Goal: Task Accomplishment & Management: Complete application form

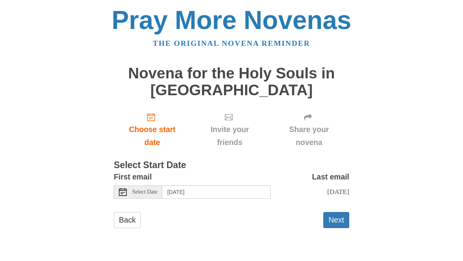
click at [150, 189] on span "Select Date" at bounding box center [144, 191] width 25 height 5
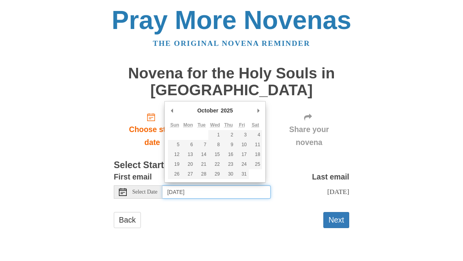
type input "Friday, October 24th"
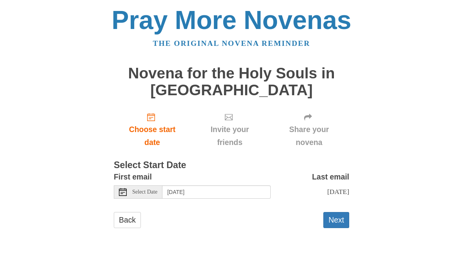
click at [335, 216] on button "Next" at bounding box center [336, 220] width 26 height 16
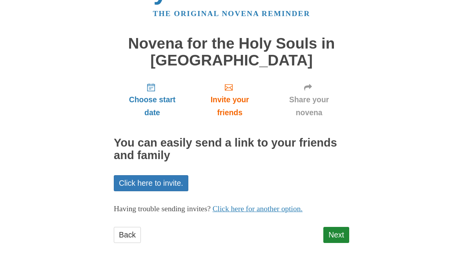
scroll to position [31, 0]
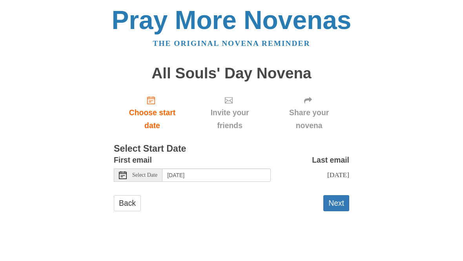
click at [339, 205] on button "Next" at bounding box center [336, 203] width 26 height 16
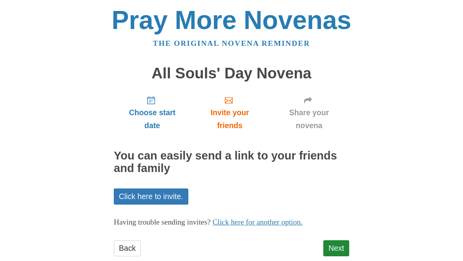
click at [330, 247] on link "Next" at bounding box center [336, 248] width 26 height 16
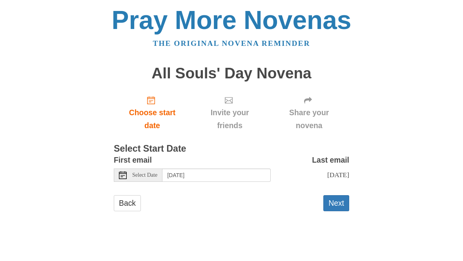
click at [338, 202] on button "Next" at bounding box center [336, 203] width 26 height 16
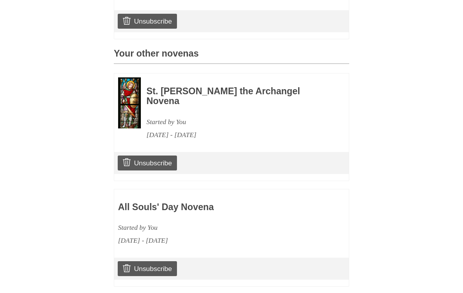
scroll to position [302, 0]
click at [155, 261] on link "Unsubscribe" at bounding box center [147, 268] width 59 height 15
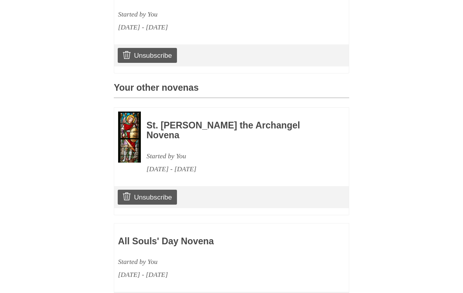
scroll to position [273, 0]
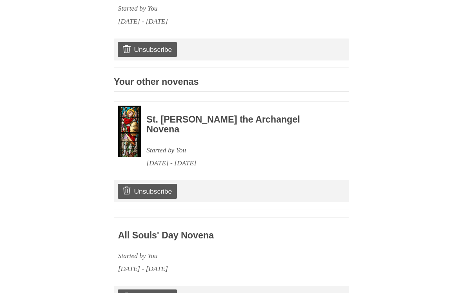
click at [155, 261] on link "Unsubscribe" at bounding box center [147, 296] width 59 height 15
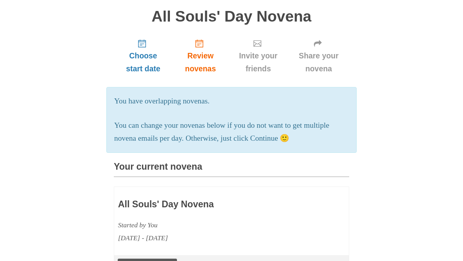
scroll to position [56, 0]
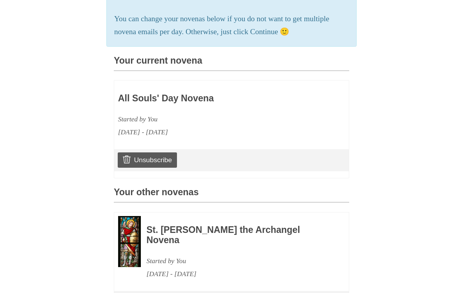
scroll to position [202, 0]
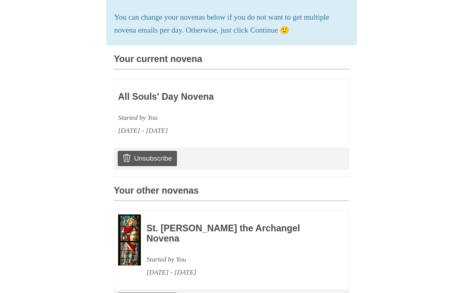
click at [367, 227] on div "Pray More Novenas The original novena reminder You are now unsubscribed from Al…" at bounding box center [231, 147] width 380 height 698
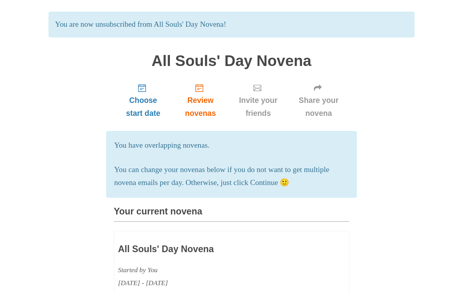
scroll to position [50, 0]
click at [202, 95] on span "Review novenas" at bounding box center [200, 107] width 40 height 26
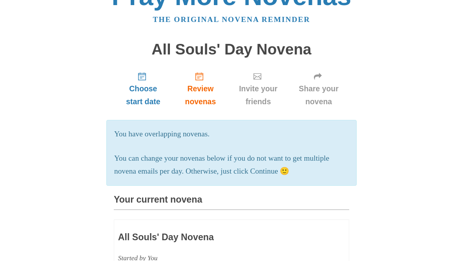
scroll to position [16, 0]
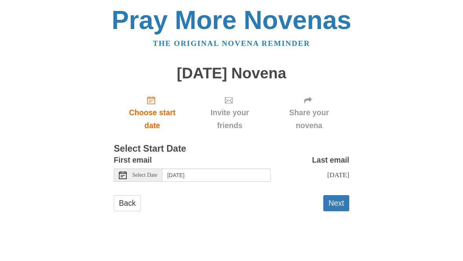
click at [335, 201] on button "Next" at bounding box center [336, 203] width 26 height 16
click at [457, 196] on body "Pray More Novenas The original novena reminder [DATE] Novena Choose start date …" at bounding box center [231, 117] width 463 height 234
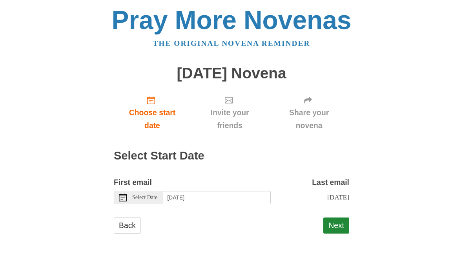
click at [129, 221] on link "Back" at bounding box center [127, 226] width 27 height 16
click at [140, 195] on span "Select Date" at bounding box center [144, 197] width 25 height 5
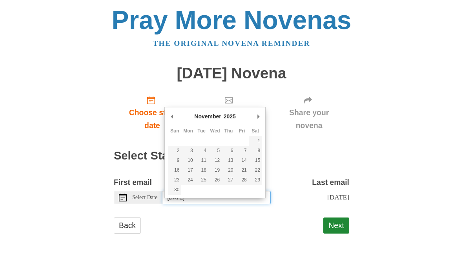
type input "[DATE]"
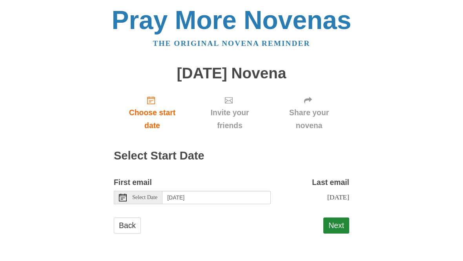
click at [338, 220] on button "Next" at bounding box center [336, 226] width 26 height 16
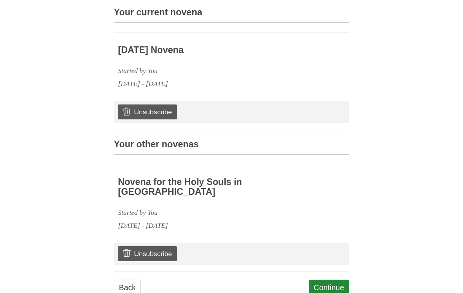
scroll to position [221, 0]
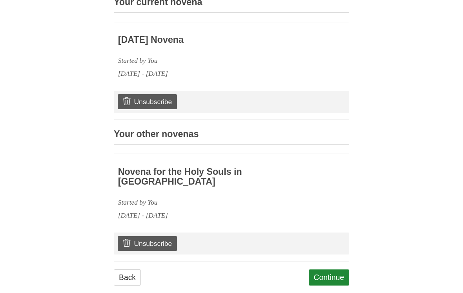
click at [324, 261] on link "Continue" at bounding box center [329, 277] width 41 height 16
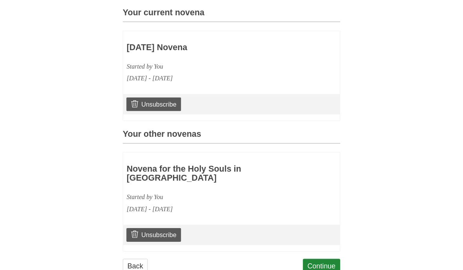
scroll to position [210, 0]
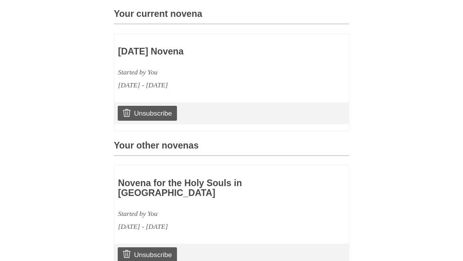
click at [177, 141] on h3 "Your other novenas" at bounding box center [231, 148] width 235 height 15
click at [146, 141] on h3 "Your other novenas" at bounding box center [231, 148] width 235 height 15
click at [147, 142] on h3 "Your other novenas" at bounding box center [231, 148] width 235 height 15
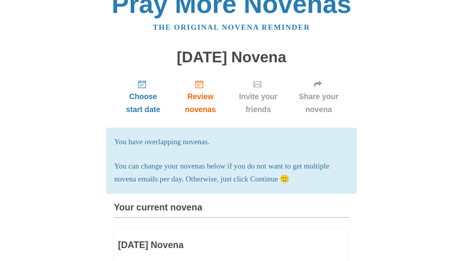
scroll to position [0, 0]
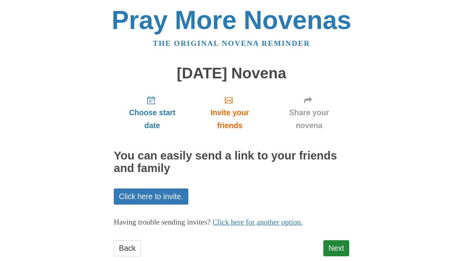
scroll to position [15, 0]
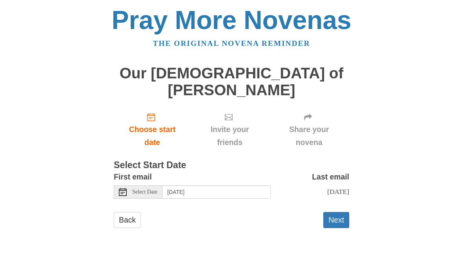
click at [142, 189] on span "Select Date" at bounding box center [144, 191] width 25 height 5
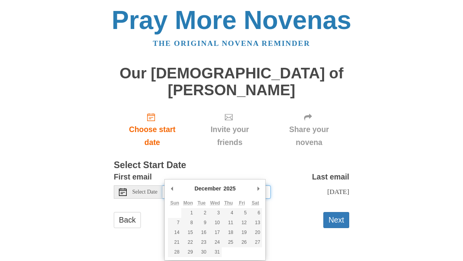
type input "[DATE]"
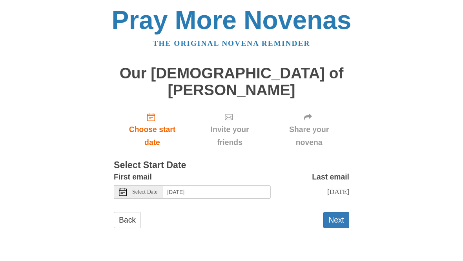
click at [332, 212] on button "Next" at bounding box center [336, 220] width 26 height 16
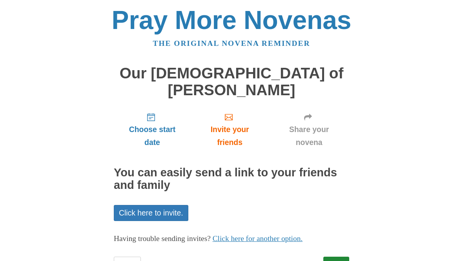
click at [333, 257] on link "Next" at bounding box center [336, 265] width 26 height 16
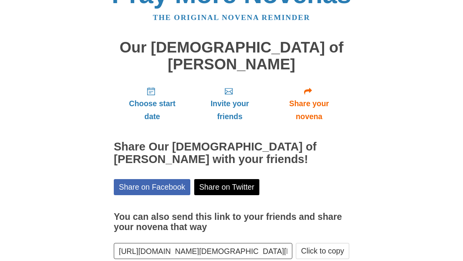
scroll to position [51, 0]
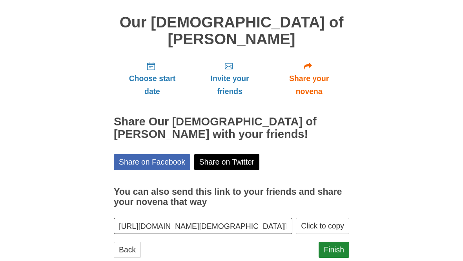
click at [336, 242] on link "Finish" at bounding box center [333, 250] width 31 height 16
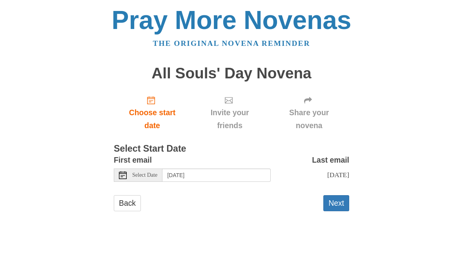
click at [331, 196] on button "Next" at bounding box center [336, 203] width 26 height 16
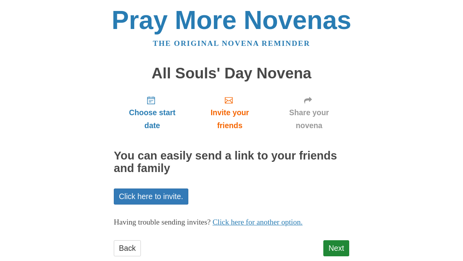
click at [334, 244] on link "Next" at bounding box center [336, 248] width 26 height 16
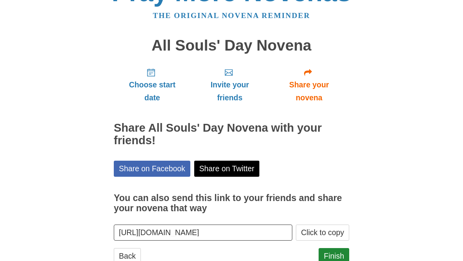
scroll to position [51, 0]
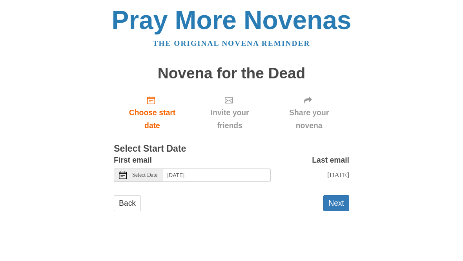
click at [236, 71] on h1 "Novena for the Dead" at bounding box center [231, 73] width 235 height 17
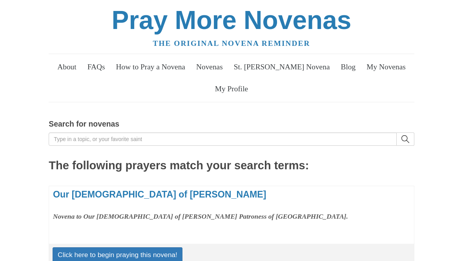
click at [236, 86] on link "My Profile" at bounding box center [231, 89] width 42 height 22
